Goal: Navigation & Orientation: Understand site structure

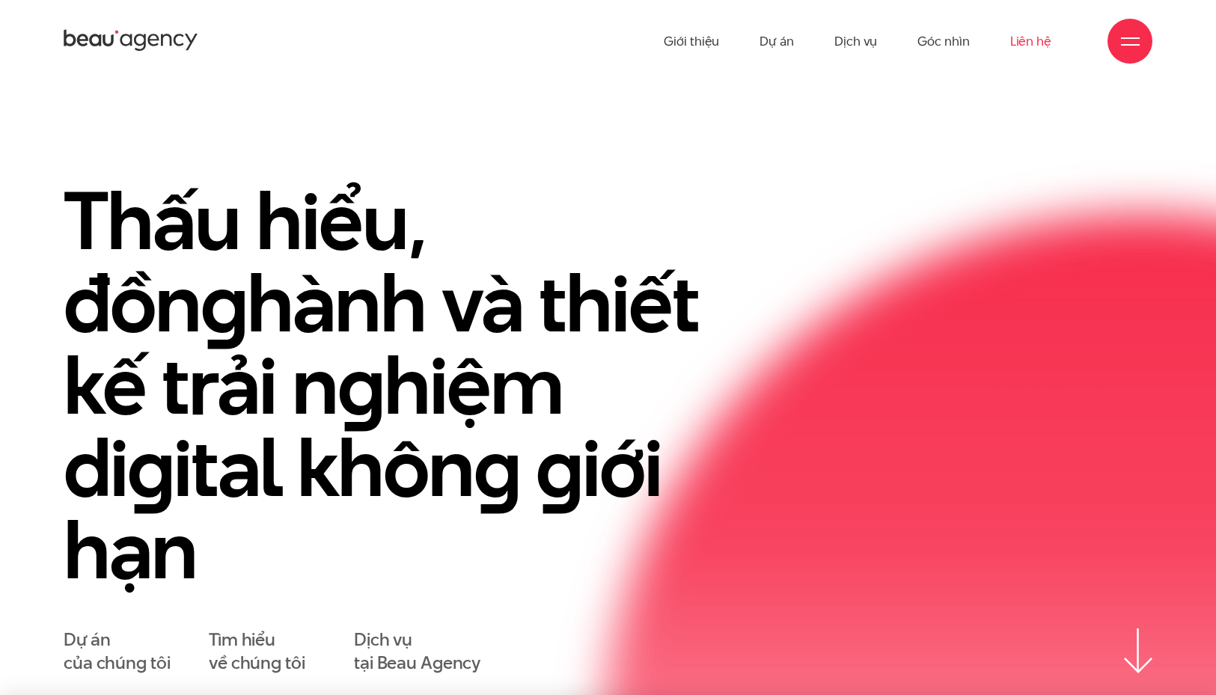
click at [1031, 40] on link "Liên hệ" at bounding box center [1031, 41] width 41 height 82
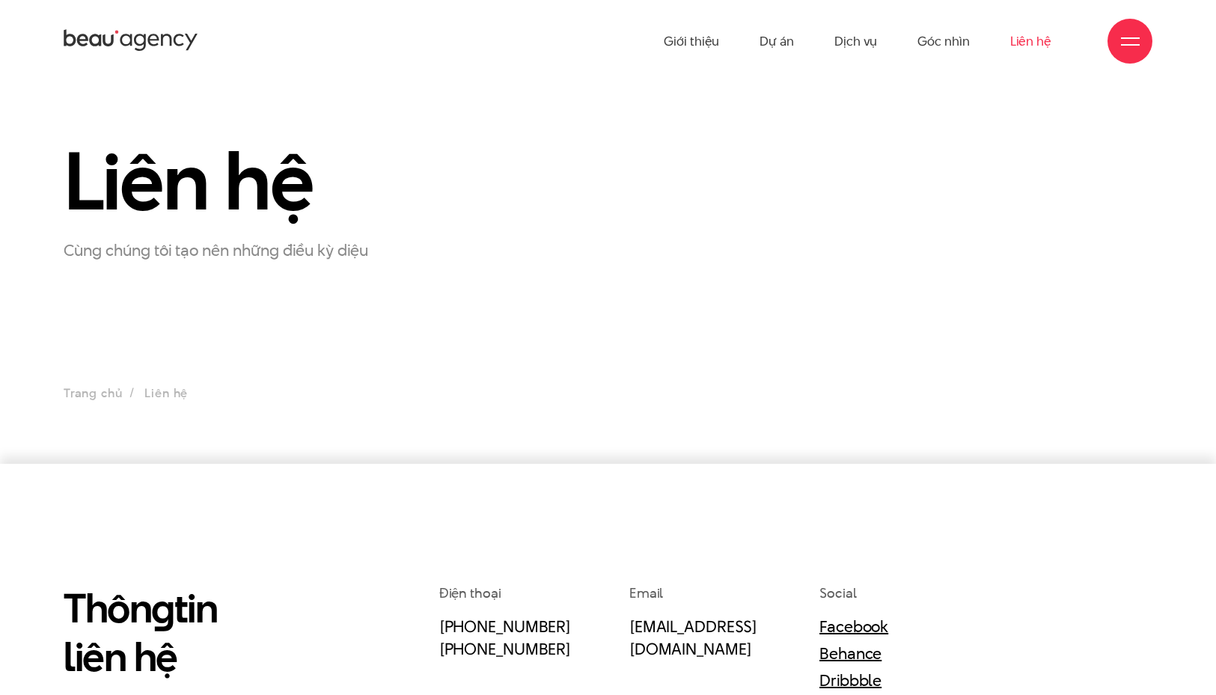
click at [184, 40] on icon at bounding box center [131, 41] width 135 height 26
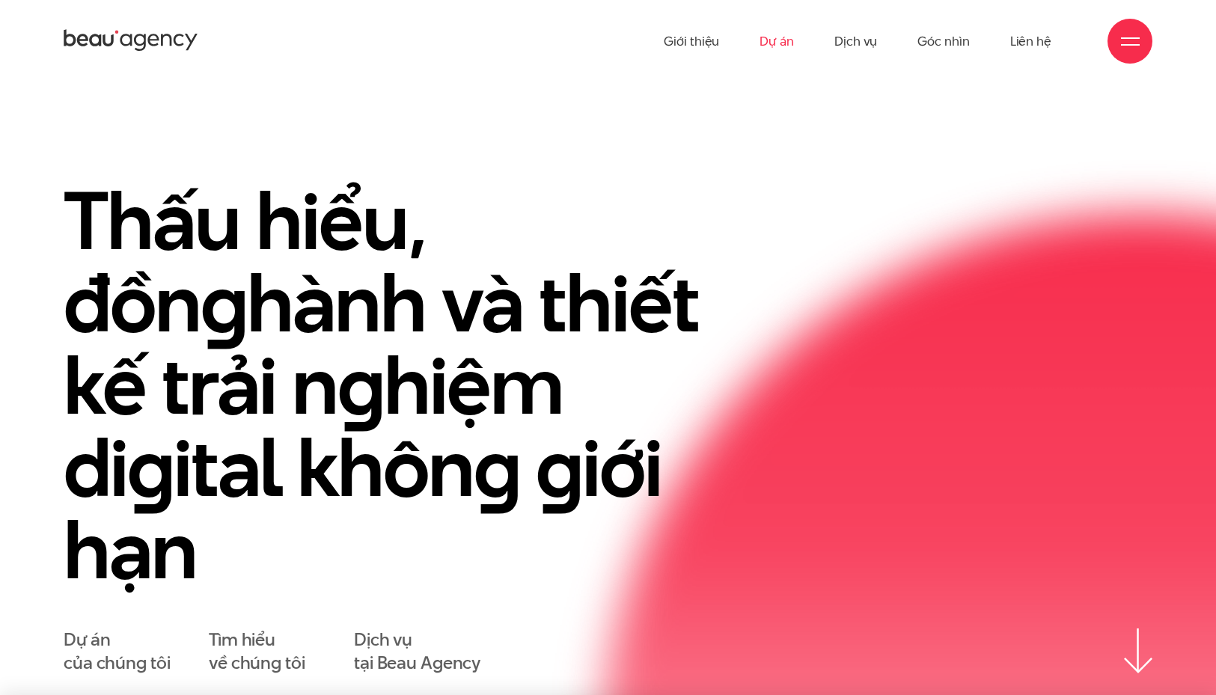
click at [778, 46] on link "Dự án" at bounding box center [777, 41] width 34 height 82
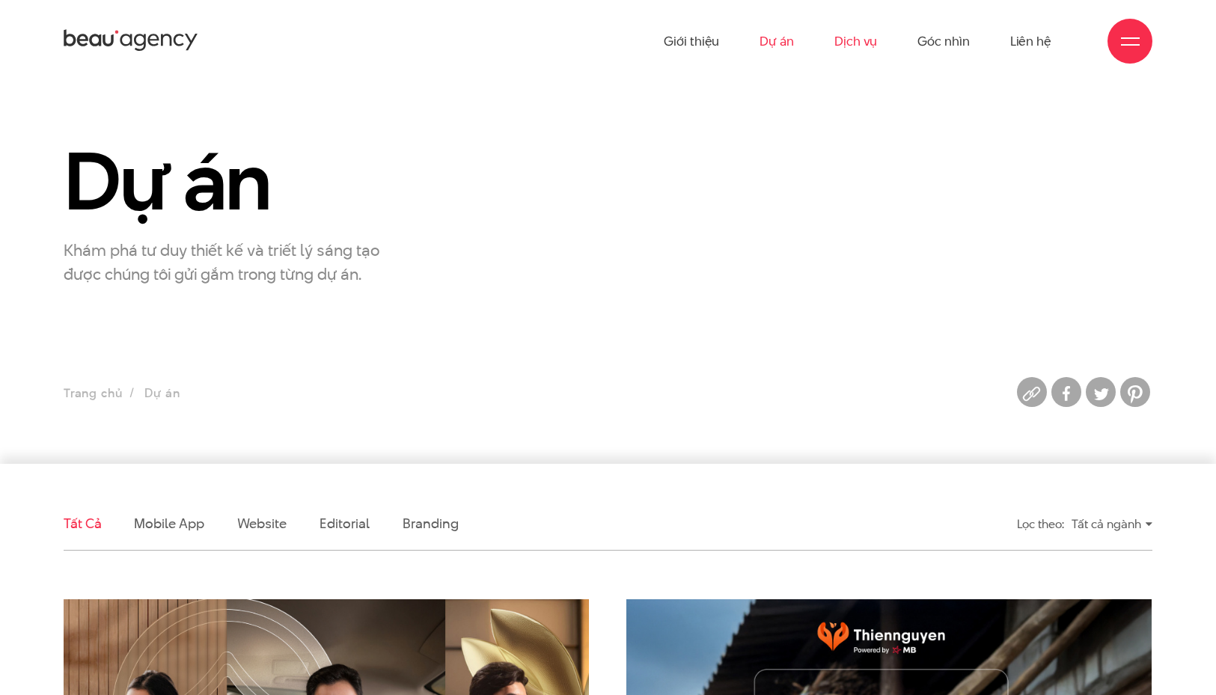
click at [859, 48] on link "Dịch vụ" at bounding box center [856, 41] width 43 height 82
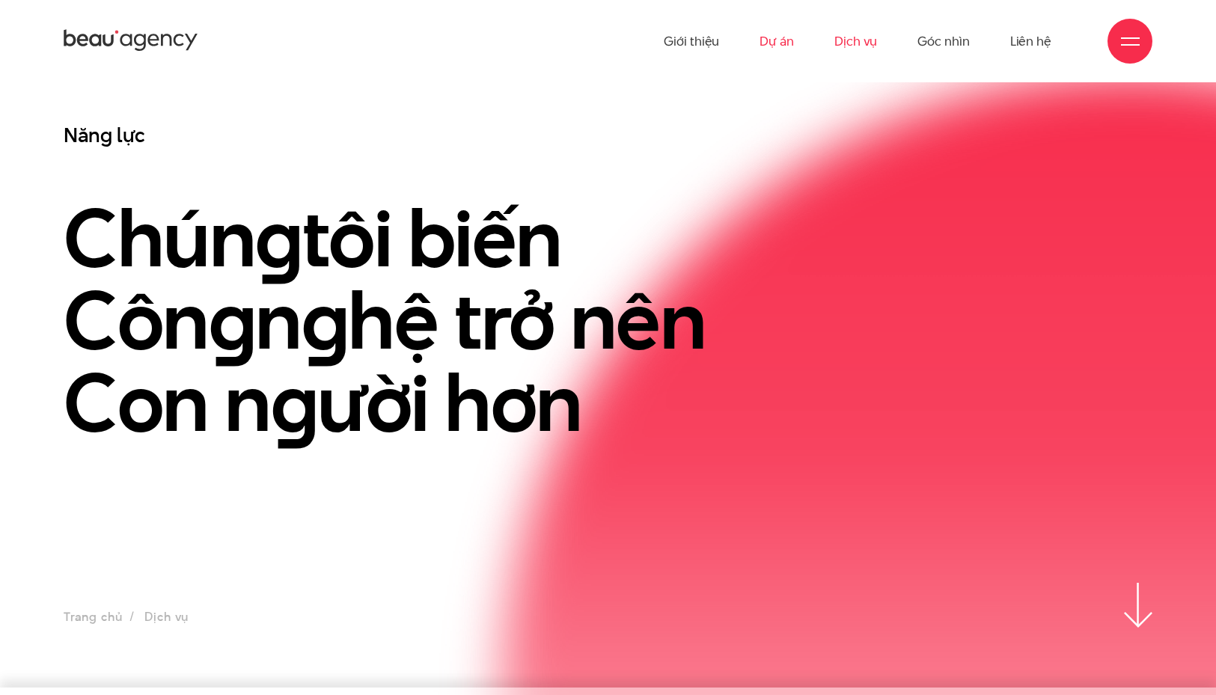
click at [782, 42] on link "Dự án" at bounding box center [777, 41] width 34 height 82
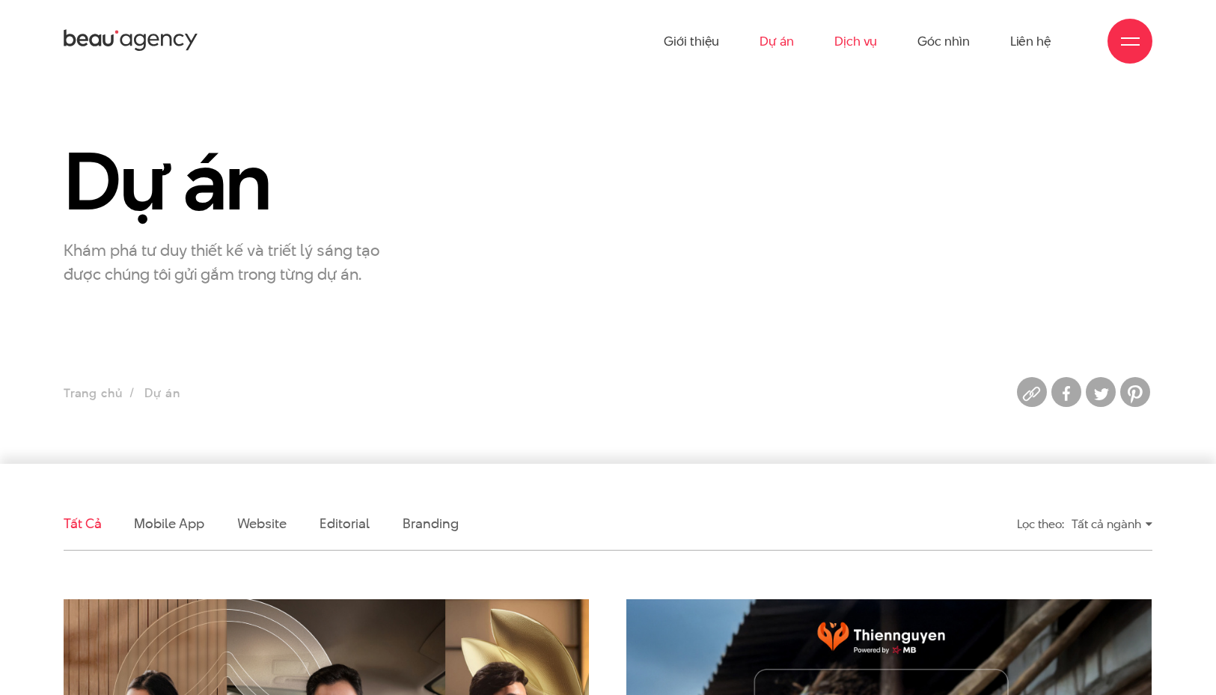
click at [864, 46] on link "Dịch vụ" at bounding box center [856, 41] width 43 height 82
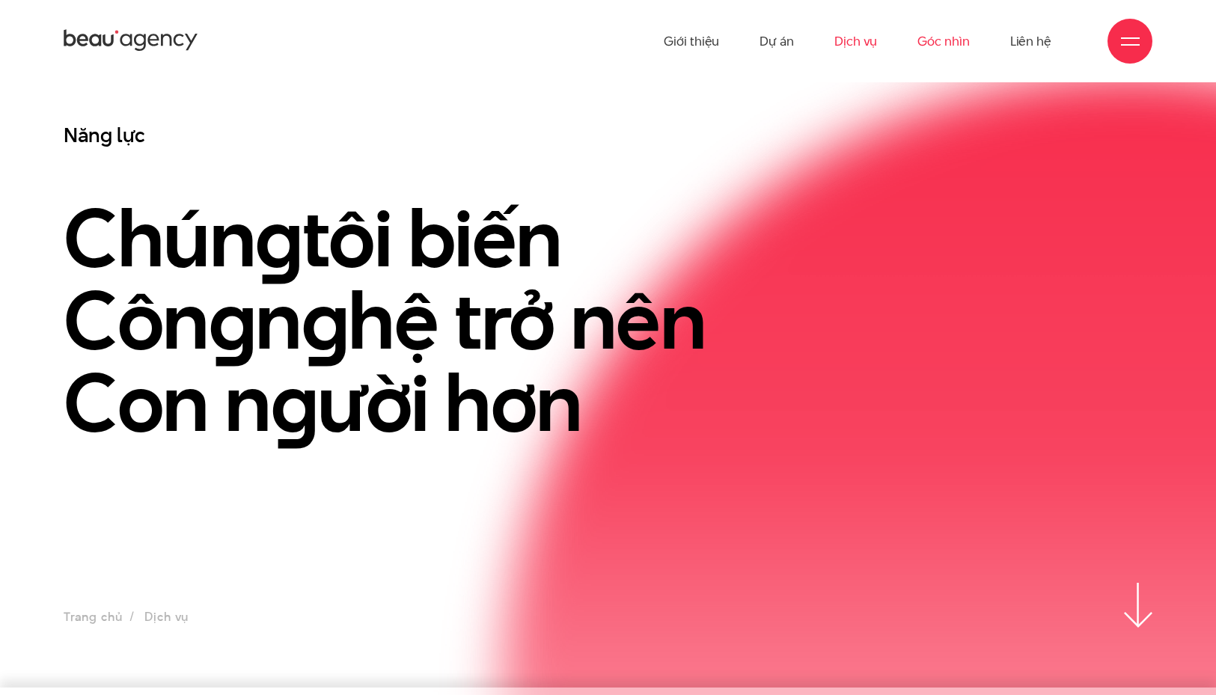
click at [933, 41] on link "Góc nhìn" at bounding box center [944, 41] width 52 height 82
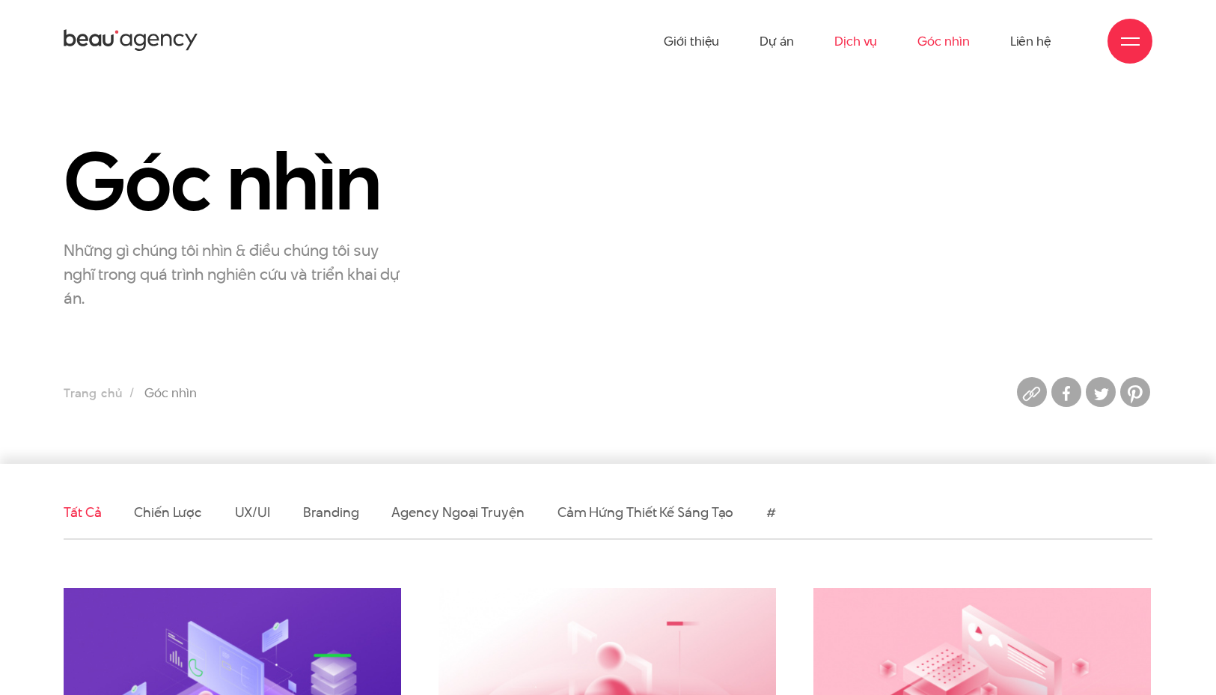
click at [841, 45] on link "Dịch vụ" at bounding box center [856, 41] width 43 height 82
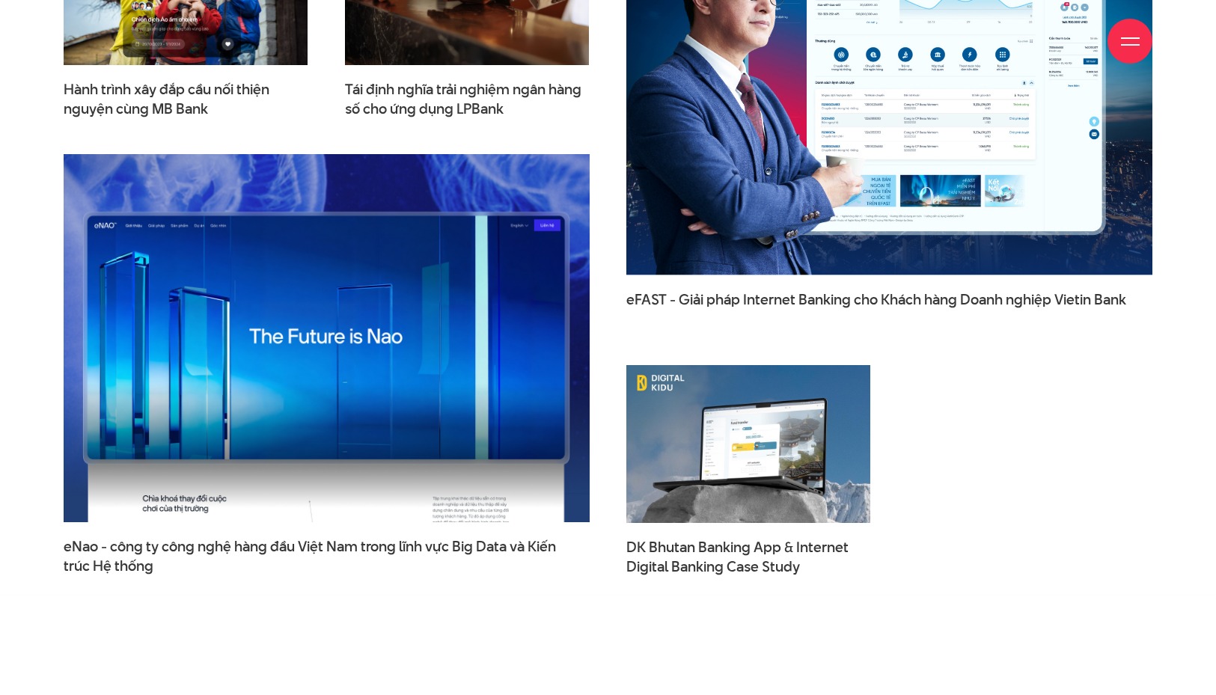
scroll to position [4818, 0]
